Goal: Share content

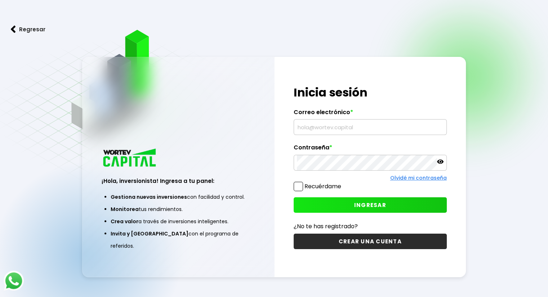
click at [362, 129] on input "text" at bounding box center [370, 127] width 147 height 15
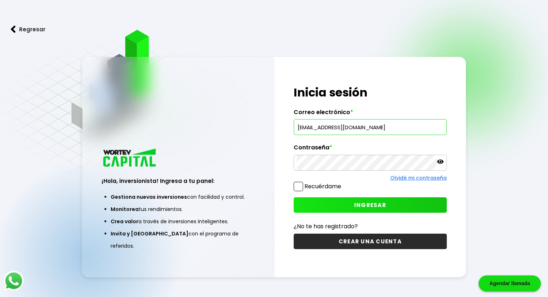
type input "[EMAIL_ADDRESS][DOMAIN_NAME]"
click at [348, 201] on button "INGRESAR" at bounding box center [369, 204] width 153 height 15
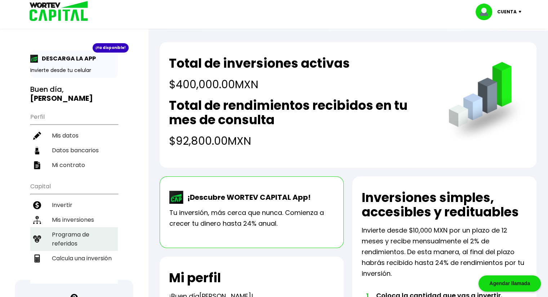
click at [85, 227] on li "Programa de referidos" at bounding box center [74, 239] width 88 height 24
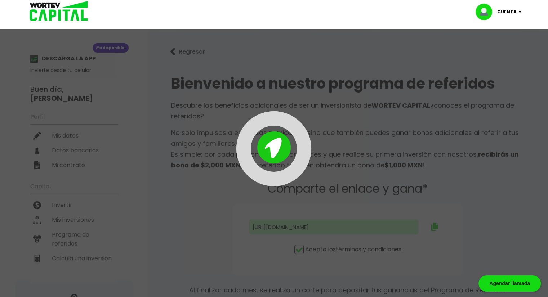
type input "[URL][DOMAIN_NAME]"
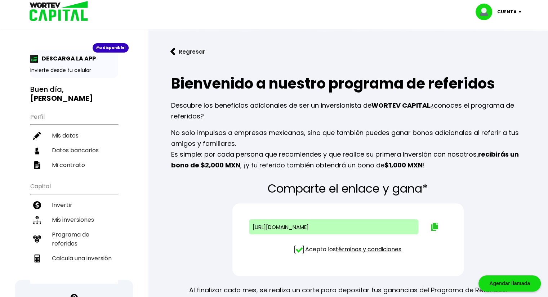
click at [435, 225] on img at bounding box center [434, 227] width 7 height 8
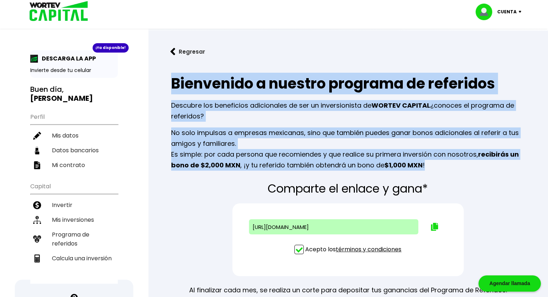
drag, startPoint x: 173, startPoint y: 82, endPoint x: 453, endPoint y: 163, distance: 290.9
click at [453, 163] on div "Bienvenido a nuestro programa de referidos Descubre los beneficios adicionales …" at bounding box center [348, 121] width 377 height 109
copy div "Bienvenido a nuestro programa de referidos Descubre los beneficios adicionales …"
click at [434, 225] on img at bounding box center [434, 227] width 7 height 8
